Goal: Information Seeking & Learning: Learn about a topic

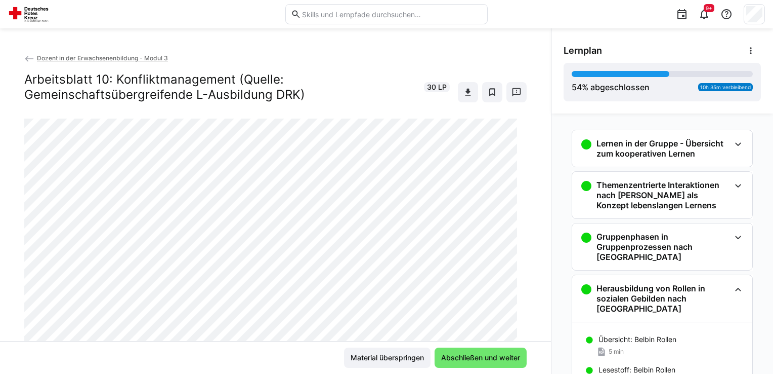
scroll to position [981, 0]
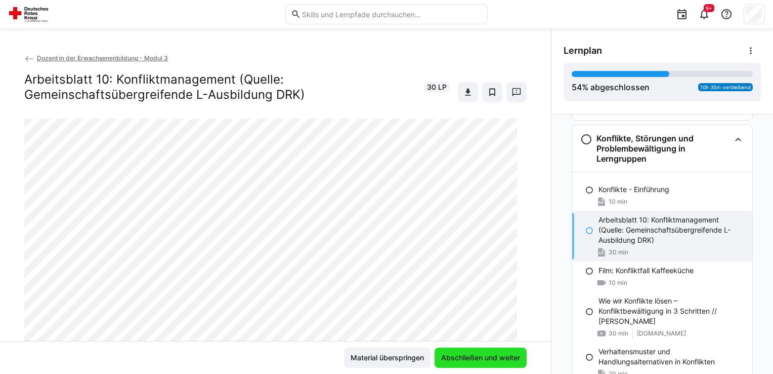
click at [505, 355] on span "Abschließen und weiter" at bounding box center [481, 357] width 82 height 10
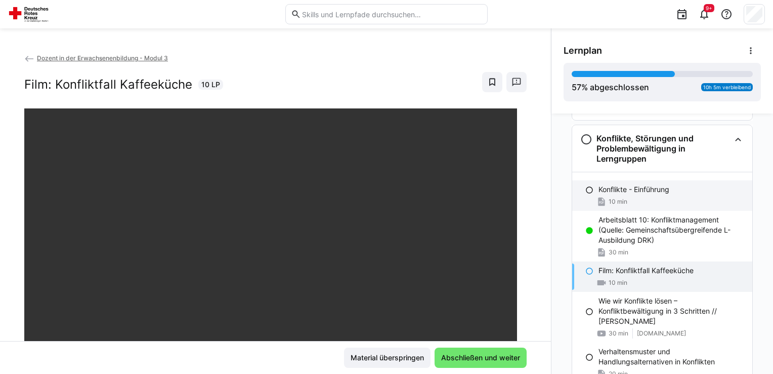
click at [583, 185] on div "Konflikte - Einführung 10 min" at bounding box center [662, 195] width 180 height 30
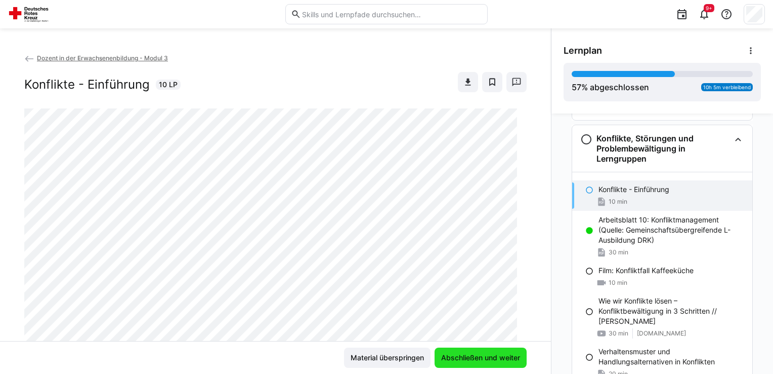
click at [460, 359] on span "Abschließen und weiter" at bounding box center [481, 357] width 82 height 10
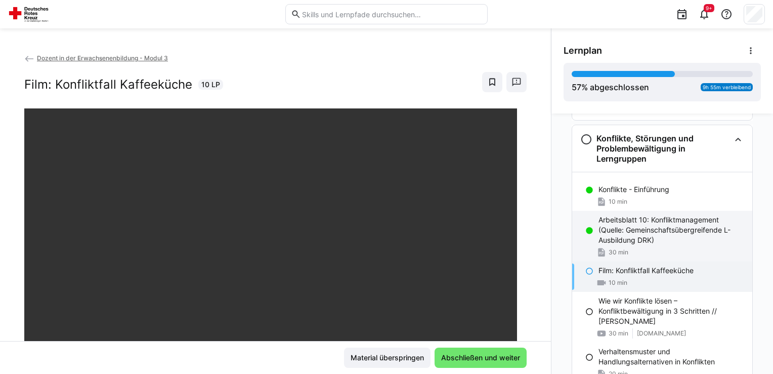
scroll to position [1032, 0]
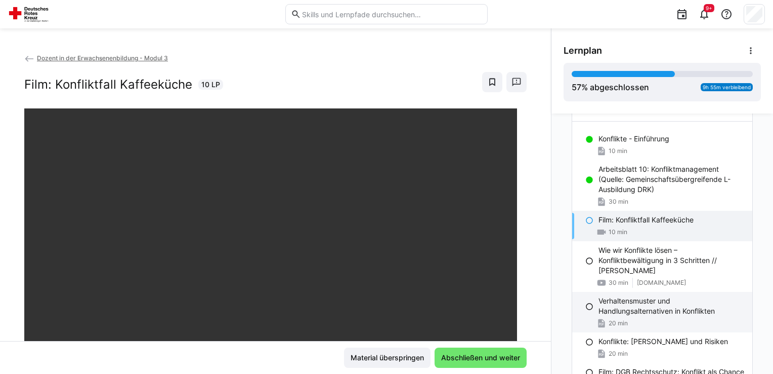
click at [645, 305] on div "Verhaltensmuster und Handlungsalternativen in Konflikten 20 min" at bounding box center [662, 312] width 180 height 40
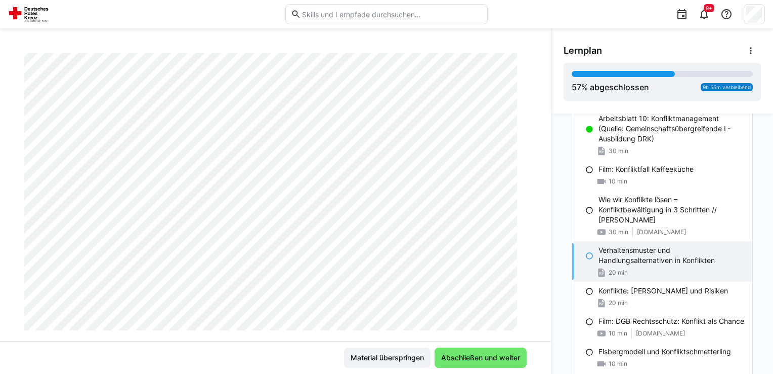
scroll to position [101, 0]
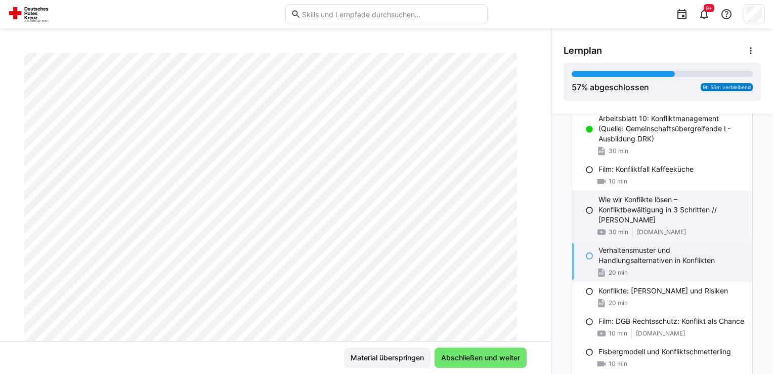
click at [611, 196] on p "Wie wir Konflikte lösen – Konfliktbewältigung in 3 Schritten // [PERSON_NAME]" at bounding box center [672, 209] width 146 height 30
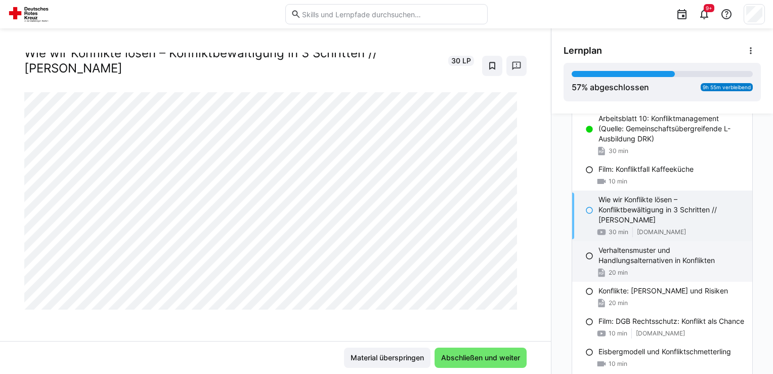
click at [607, 251] on p "Verhaltensmuster und Handlungsalternativen in Konflikten" at bounding box center [672, 255] width 146 height 20
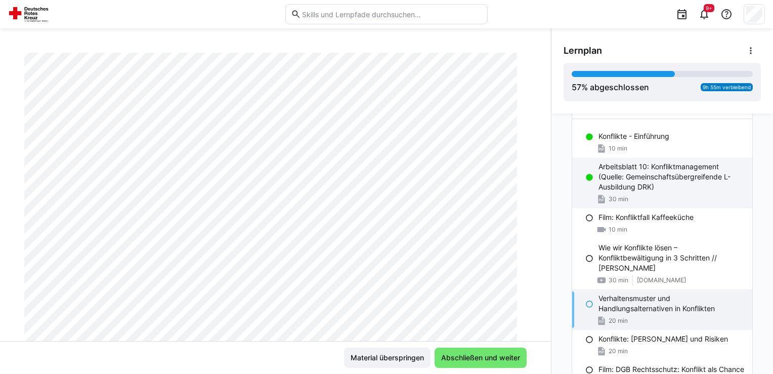
scroll to position [1032, 0]
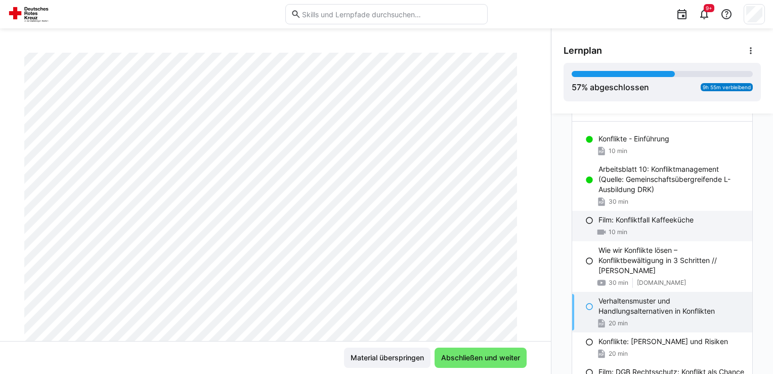
click at [654, 215] on p "Film: Konfliktfall Kaffeeküche" at bounding box center [646, 220] width 95 height 10
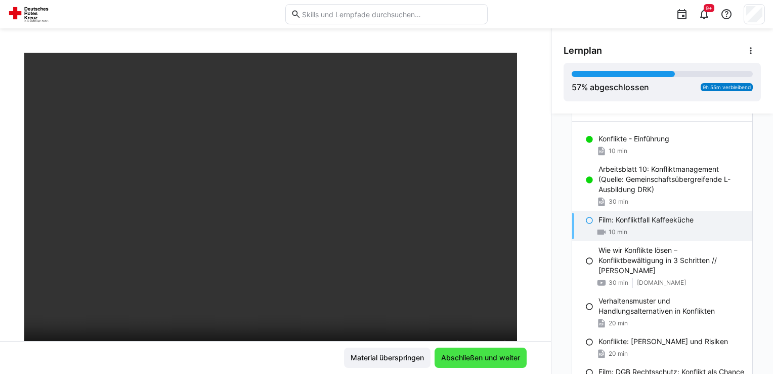
click at [482, 355] on span "Abschließen und weiter" at bounding box center [481, 357] width 82 height 10
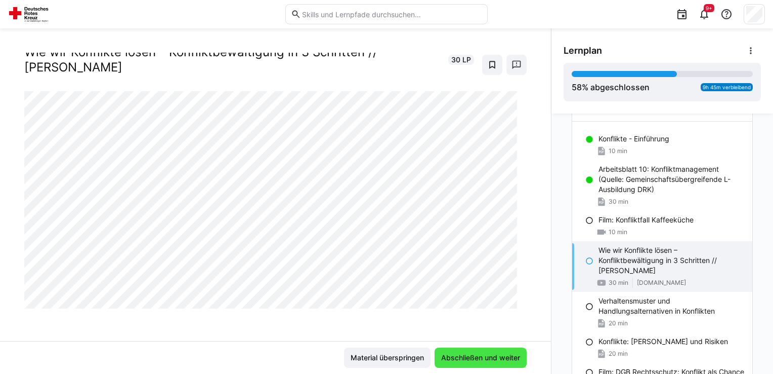
scroll to position [26, 0]
click at [586, 255] on div at bounding box center [590, 260] width 8 height 10
click at [586, 257] on eds-icon at bounding box center [590, 261] width 8 height 8
click at [506, 355] on span "Abschließen und weiter" at bounding box center [481, 357] width 82 height 10
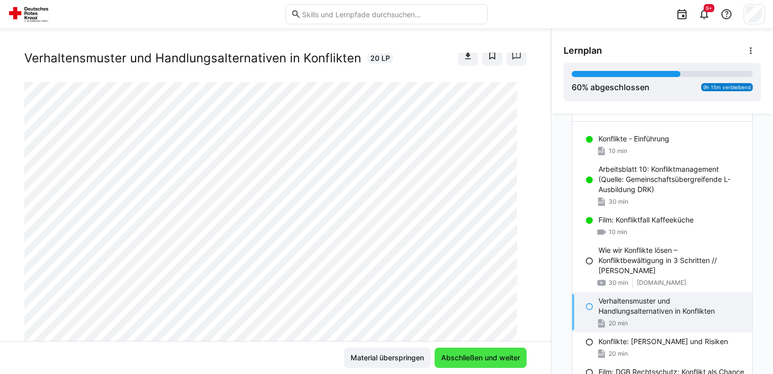
scroll to position [101, 0]
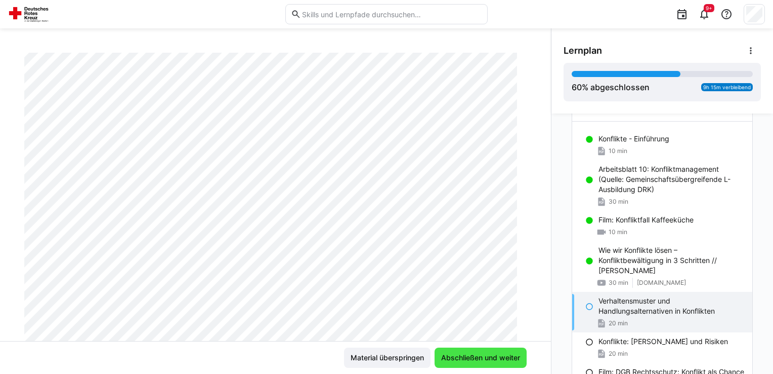
click at [501, 358] on span "Abschließen und weiter" at bounding box center [481, 357] width 82 height 10
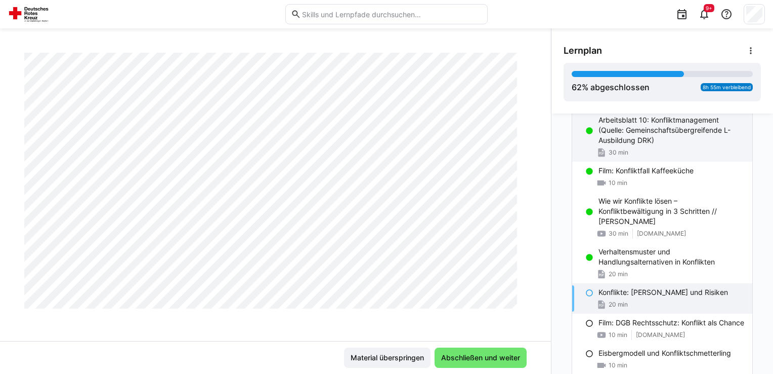
scroll to position [1082, 0]
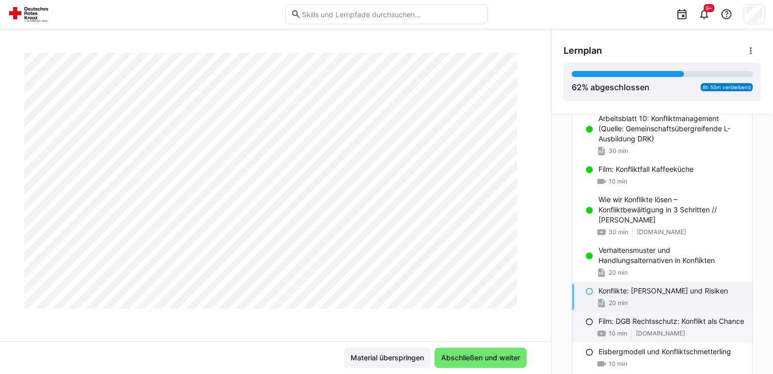
click at [614, 323] on p "Film: DGB Rechtsschutz: Konflikt als Chance" at bounding box center [672, 321] width 146 height 10
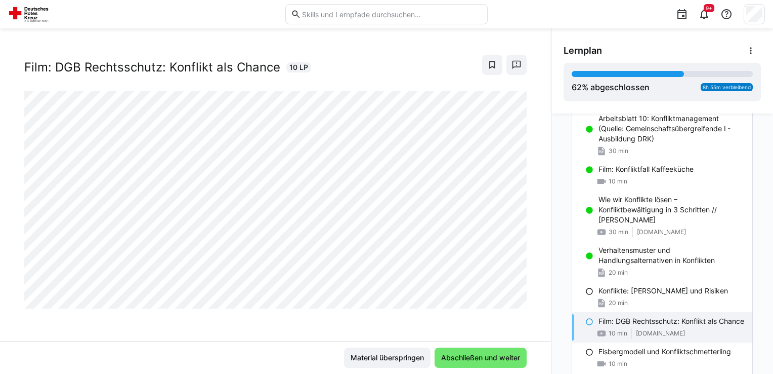
scroll to position [16, 0]
click at [510, 355] on span "Abschließen und weiter" at bounding box center [481, 357] width 82 height 10
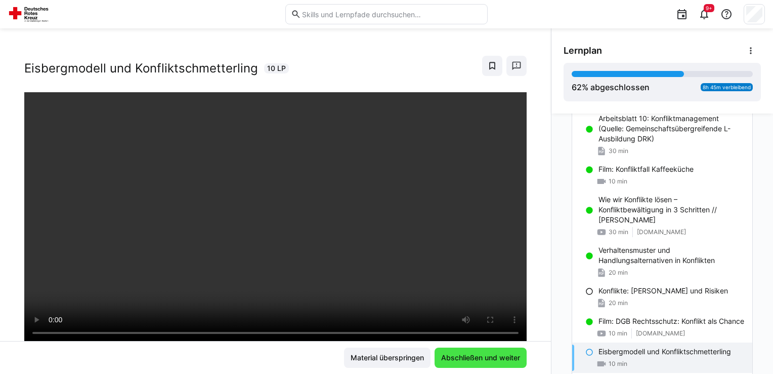
scroll to position [173, 0]
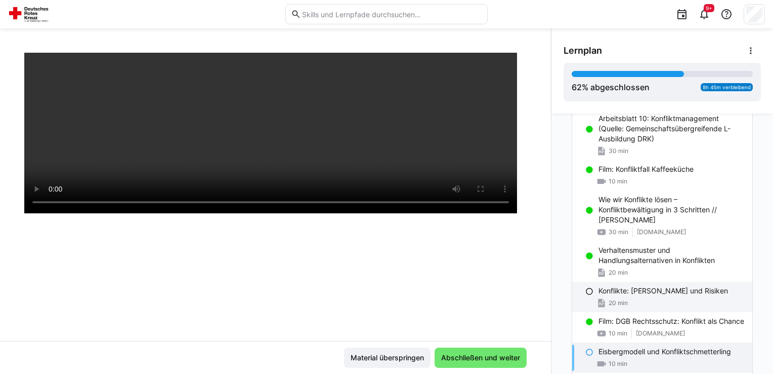
click at [591, 284] on div "Konflikte: [PERSON_NAME] und Risiken 20 min" at bounding box center [662, 296] width 180 height 30
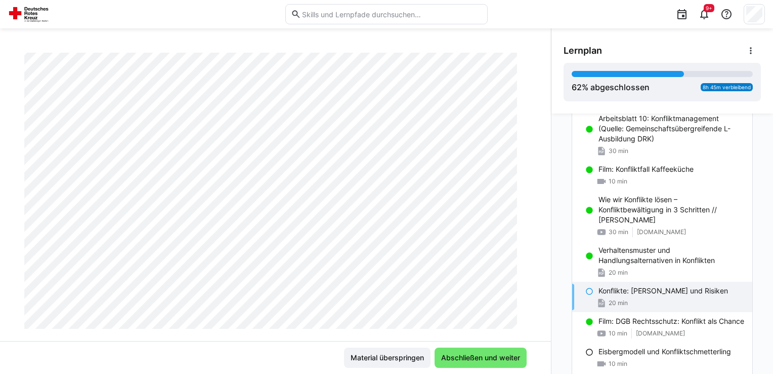
scroll to position [170, 0]
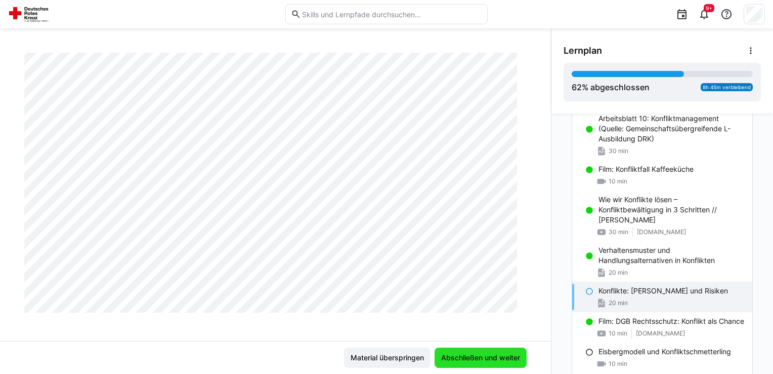
click at [490, 363] on span "Abschließen und weiter" at bounding box center [481, 357] width 92 height 20
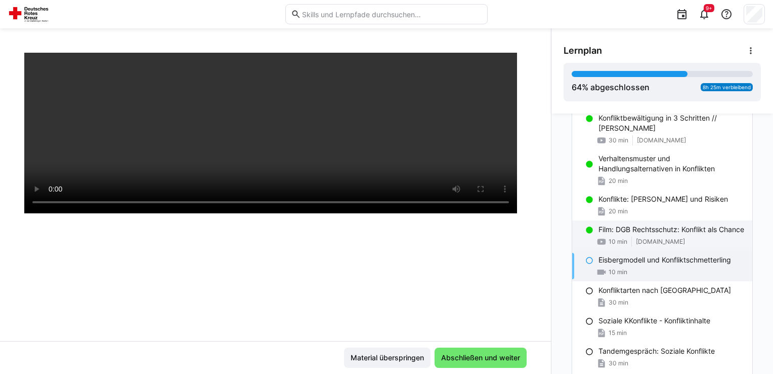
scroll to position [1183, 0]
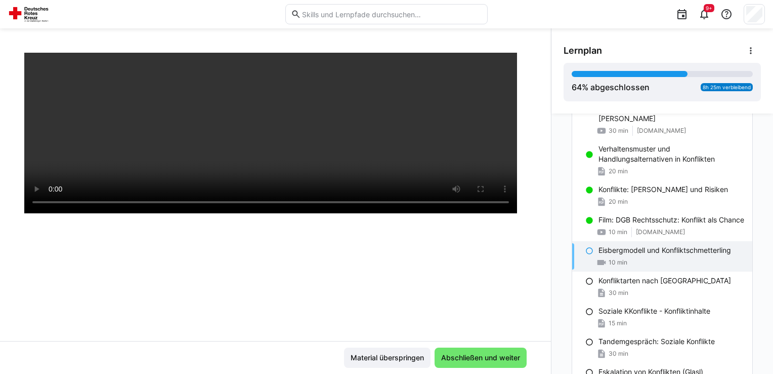
click at [621, 266] on div "10 min" at bounding box center [612, 262] width 31 height 10
click at [234, 258] on div at bounding box center [275, 123] width 503 height 374
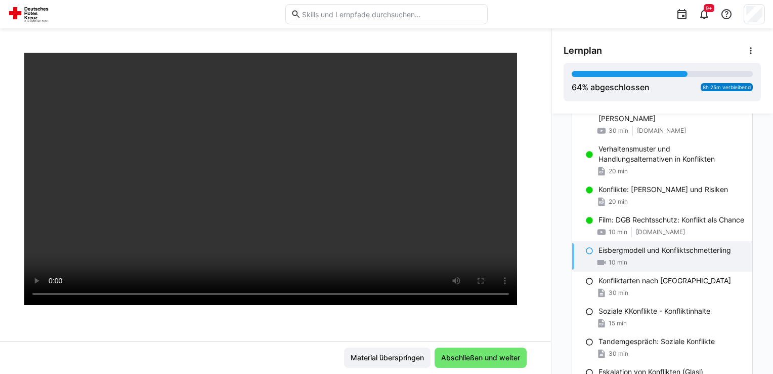
scroll to position [173, 0]
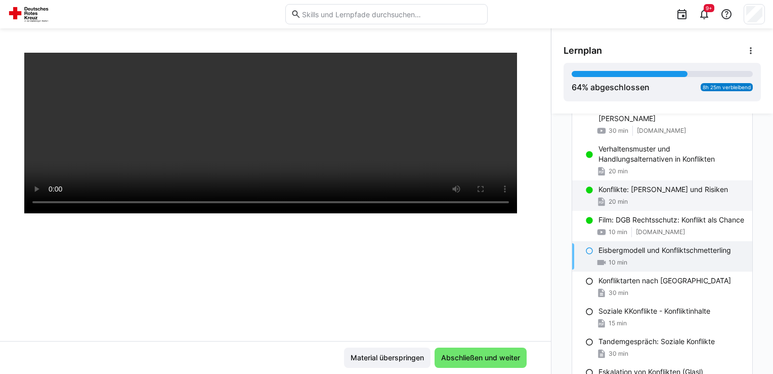
click at [613, 197] on span "20 min" at bounding box center [618, 201] width 19 height 8
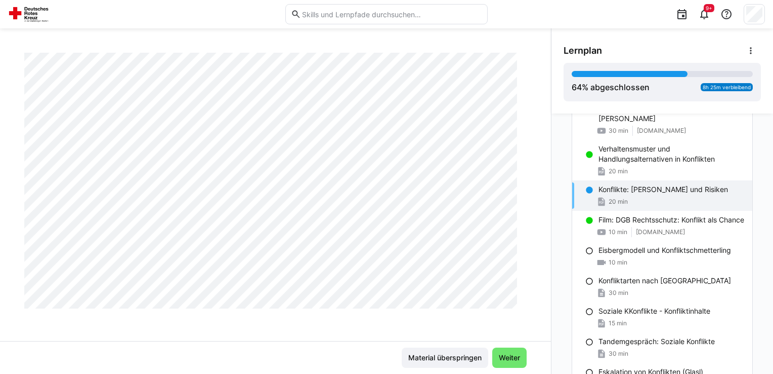
scroll to position [473, 0]
click at [618, 258] on span "10 min" at bounding box center [618, 262] width 19 height 8
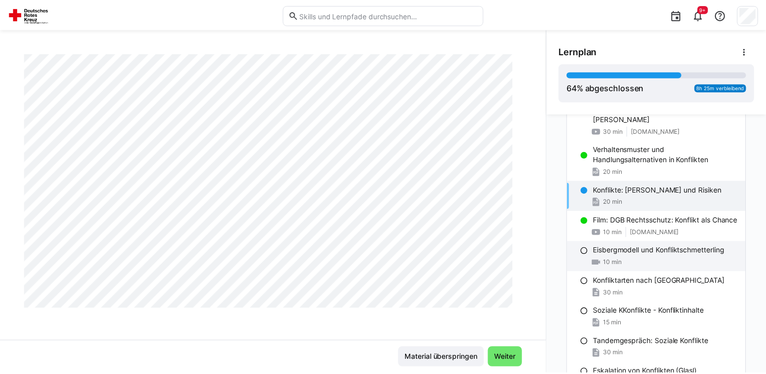
scroll to position [173, 0]
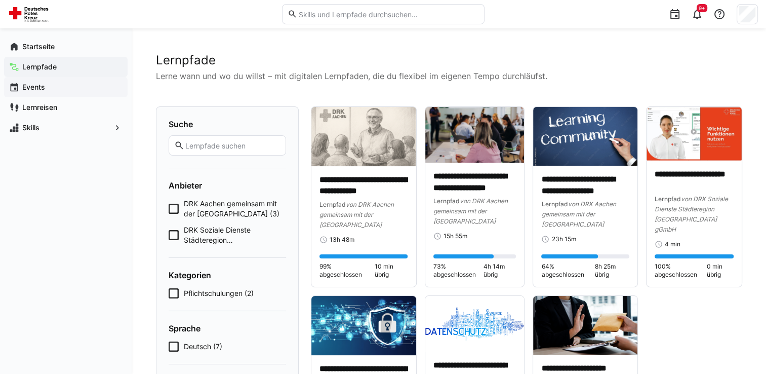
click at [65, 85] on span "Events" at bounding box center [72, 87] width 102 height 10
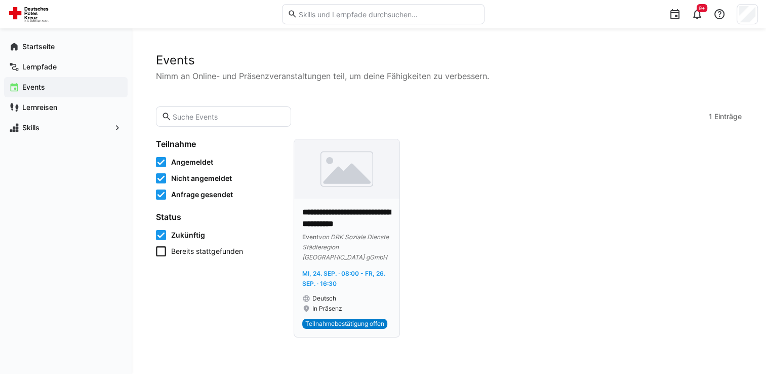
click at [364, 223] on p "**********" at bounding box center [346, 218] width 89 height 23
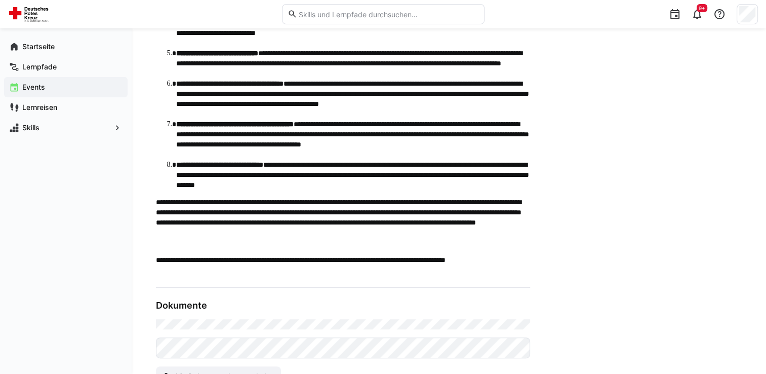
scroll to position [405, 0]
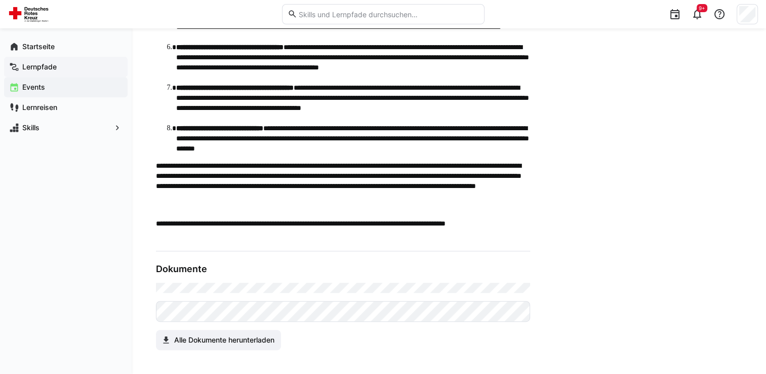
click at [0, 0] on app-navigation-label "Lernpfade" at bounding box center [0, 0] width 0 height 0
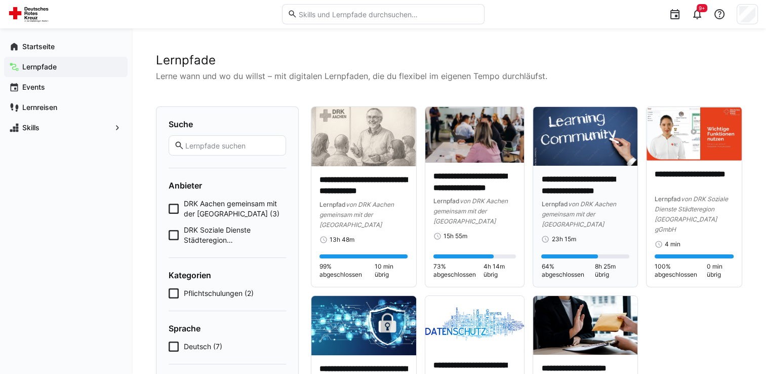
click at [574, 151] on img at bounding box center [585, 136] width 104 height 59
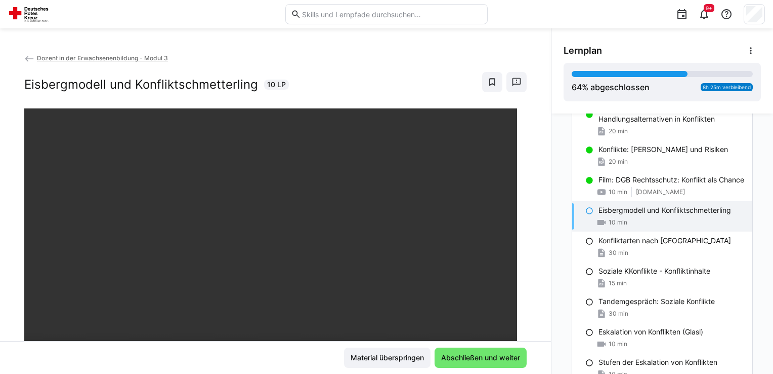
scroll to position [512, 0]
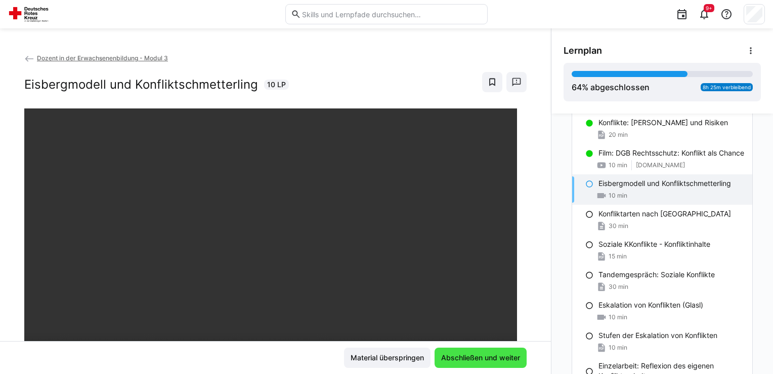
click at [484, 356] on span "Abschließen und weiter" at bounding box center [481, 357] width 82 height 10
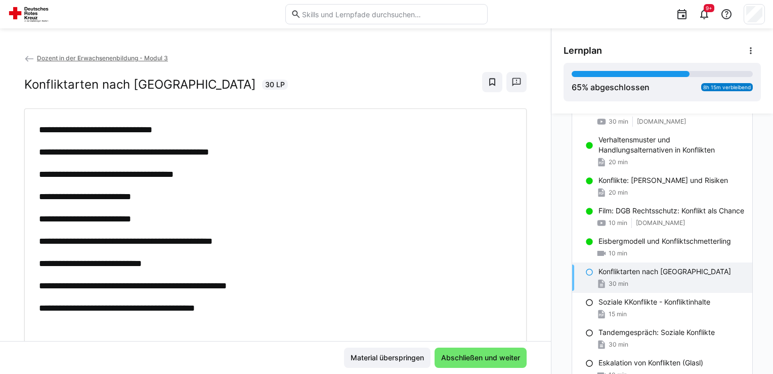
scroll to position [454, 0]
click at [497, 352] on span "Abschließen und weiter" at bounding box center [481, 357] width 82 height 10
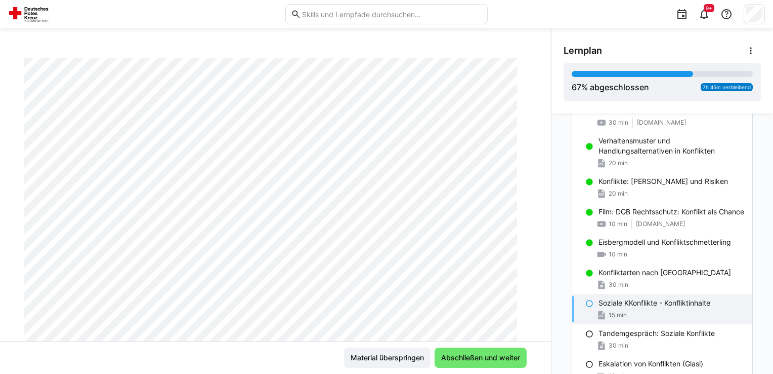
scroll to position [101, 0]
click at [486, 356] on span "Abschließen und weiter" at bounding box center [481, 357] width 82 height 10
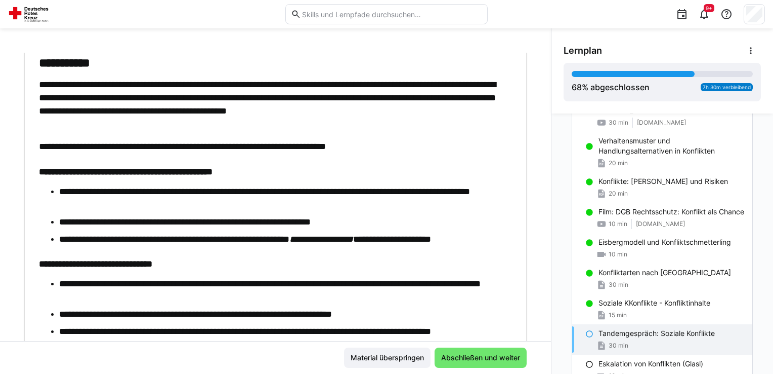
scroll to position [202, 0]
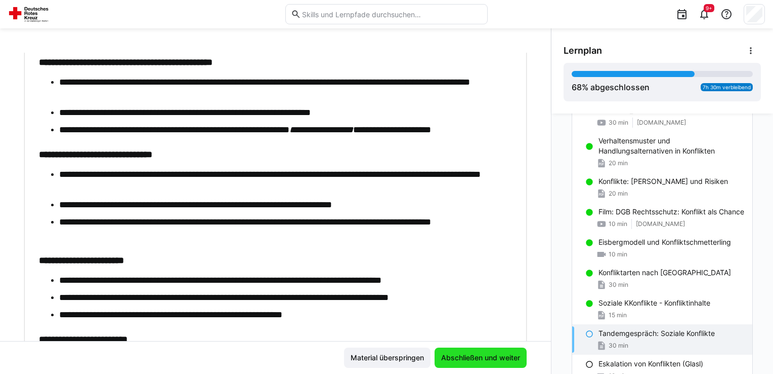
click at [493, 356] on span "Abschließen und weiter" at bounding box center [481, 357] width 82 height 10
